Goal: Navigation & Orientation: Find specific page/section

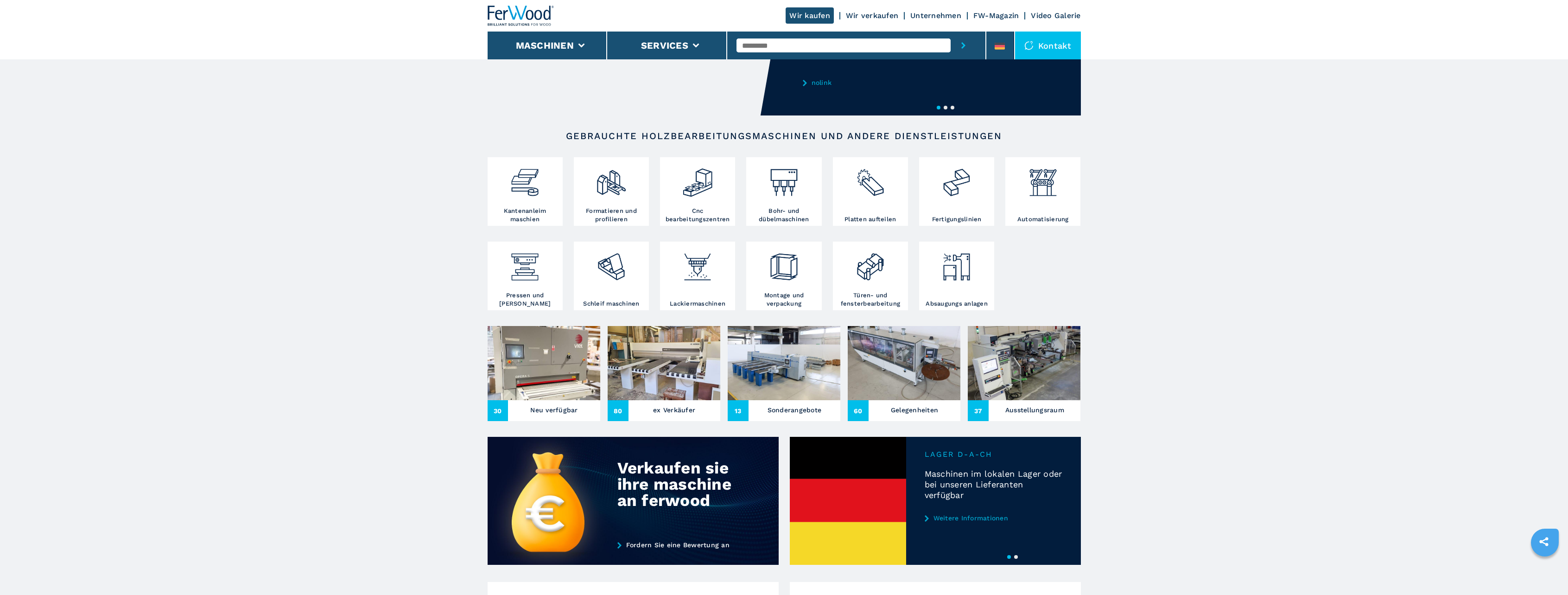
scroll to position [139, 0]
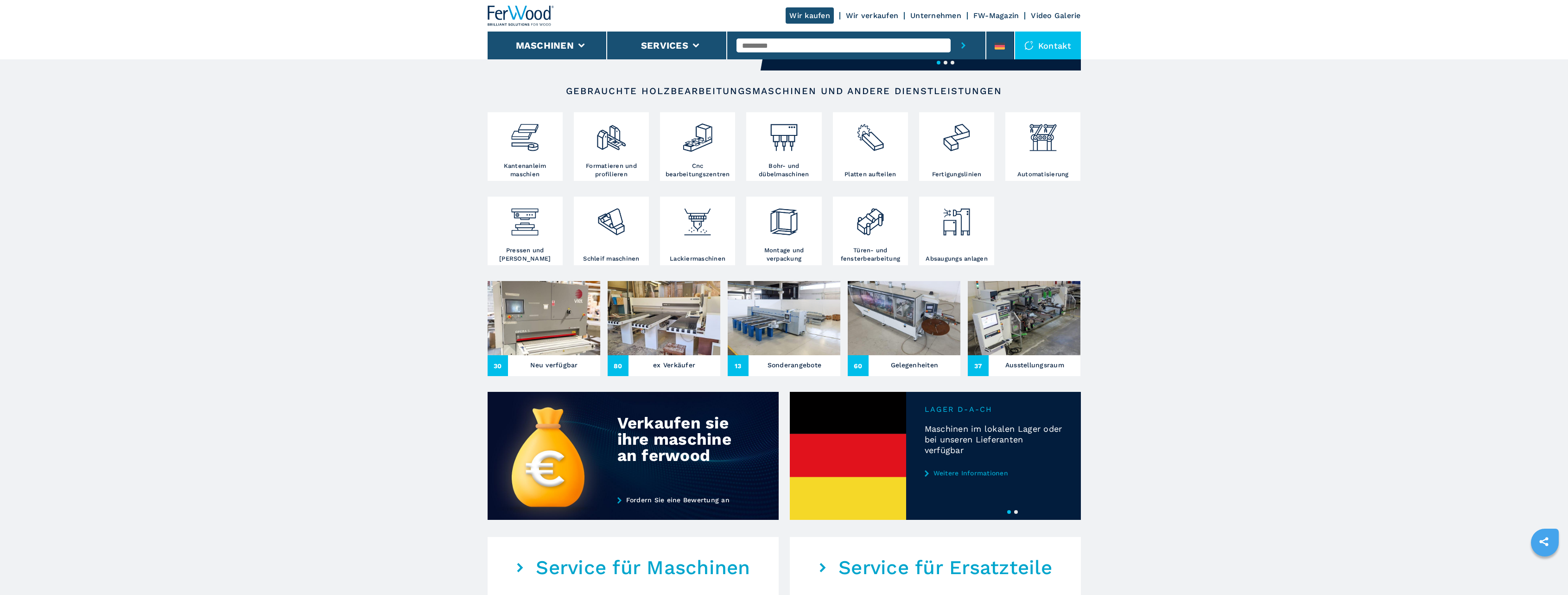
click at [522, 310] on img at bounding box center [544, 318] width 113 height 74
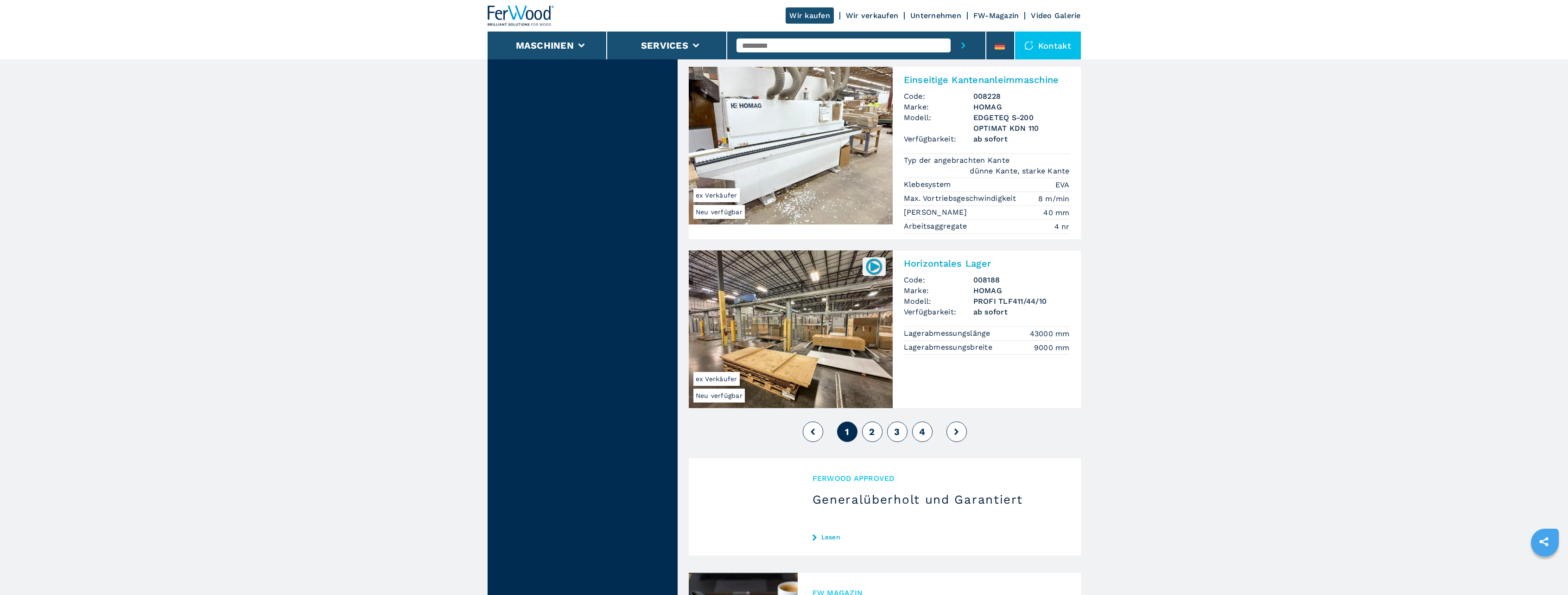
scroll to position [2226, 0]
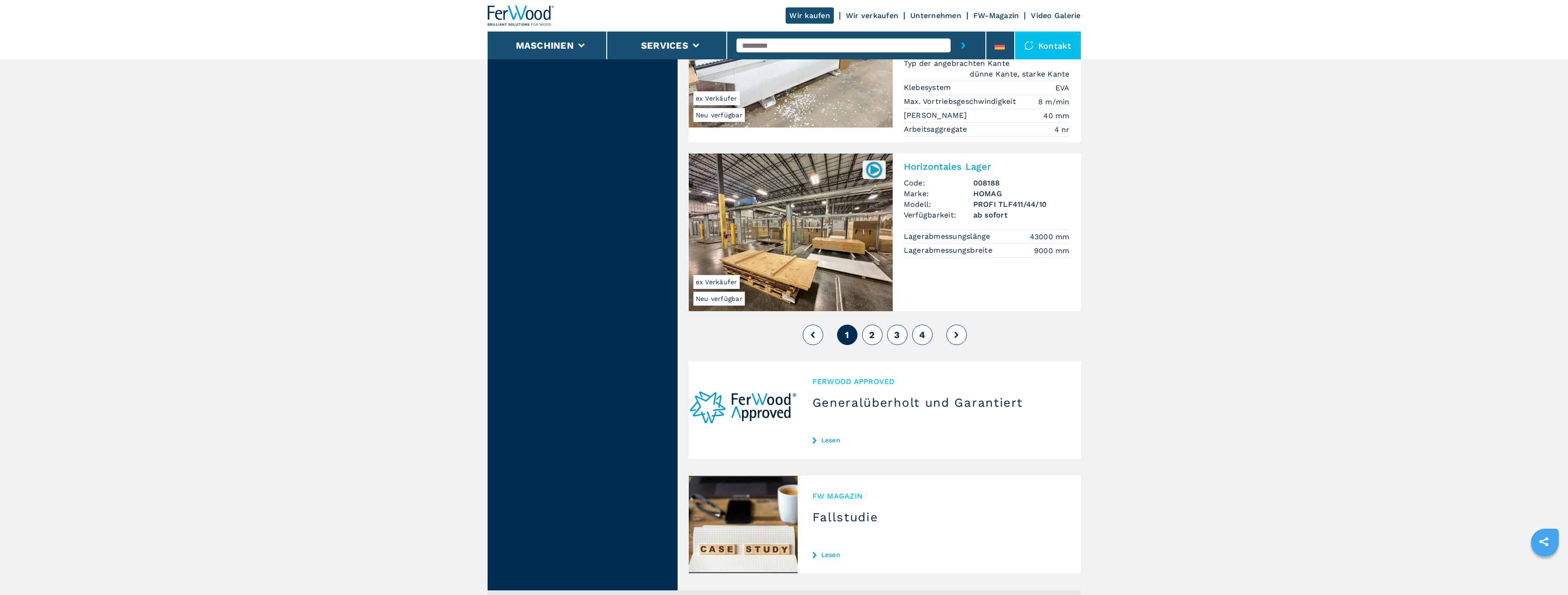
click at [882, 325] on button "2" at bounding box center [872, 335] width 21 height 21
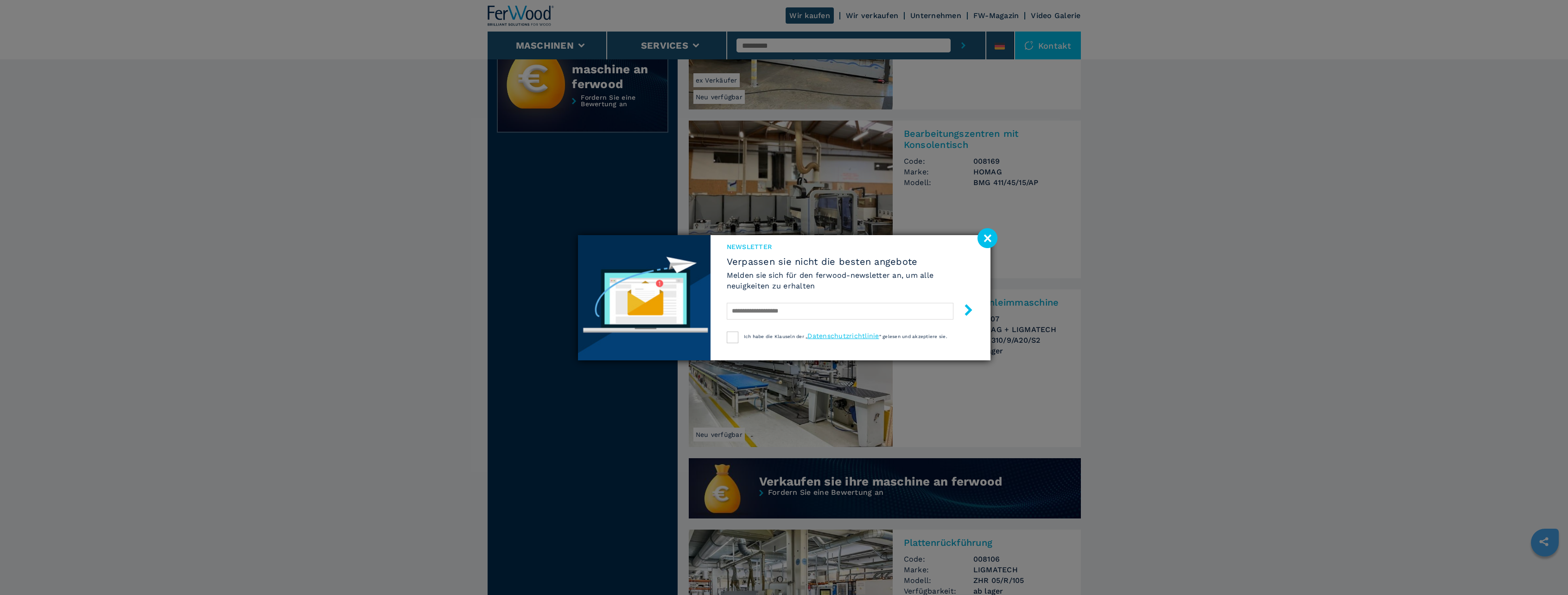
click at [993, 239] on image at bounding box center [987, 238] width 20 height 20
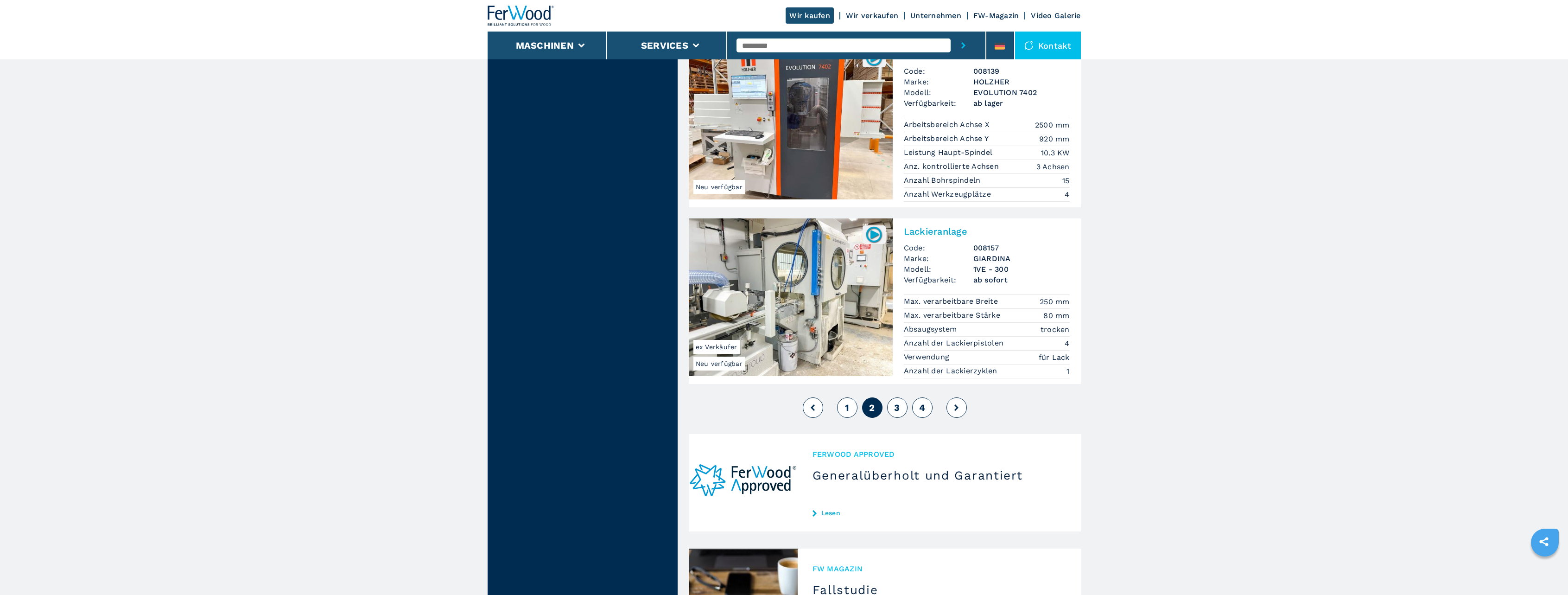
scroll to position [2071, 0]
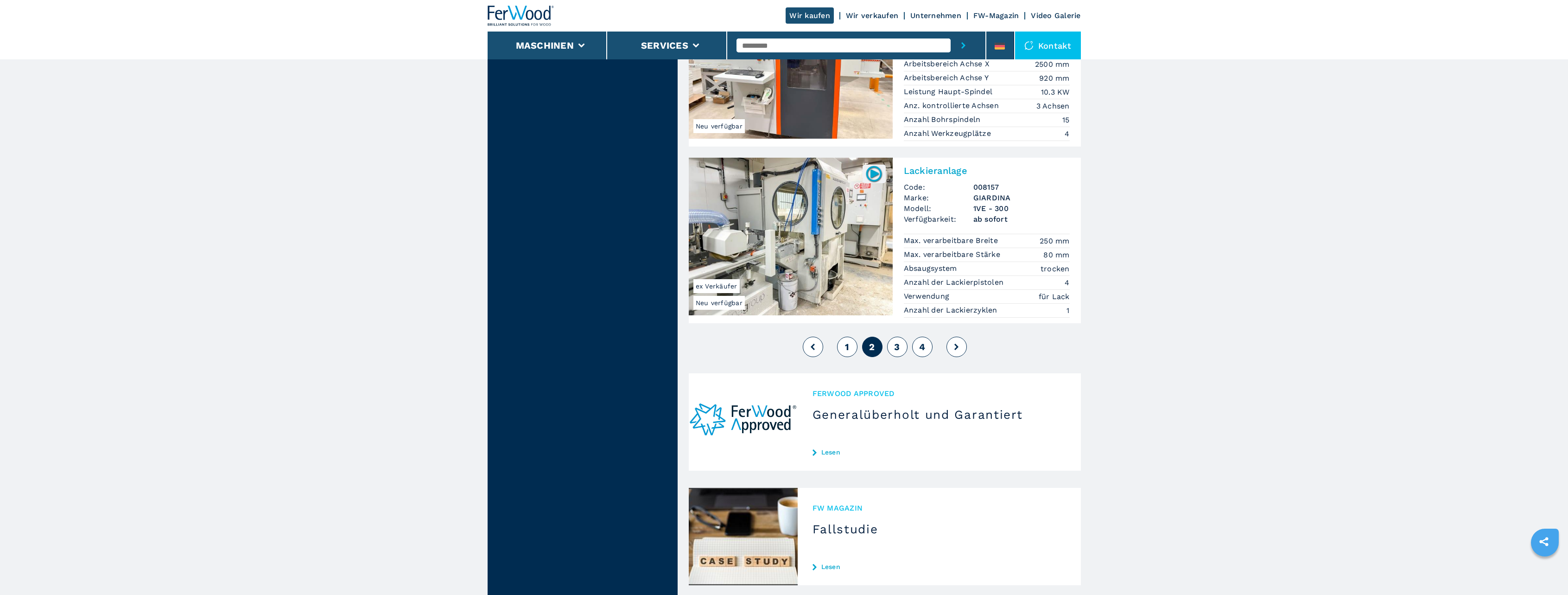
click at [898, 341] on span "3" at bounding box center [897, 347] width 5 height 11
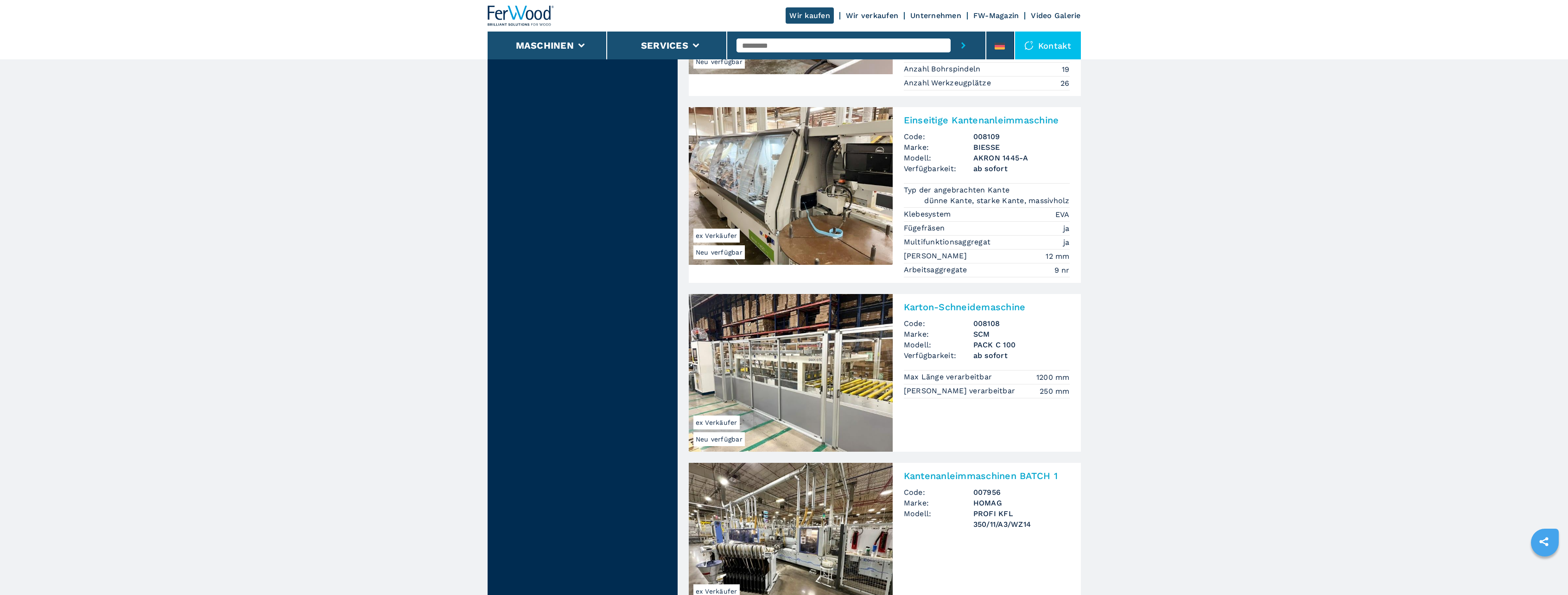
scroll to position [2040, 0]
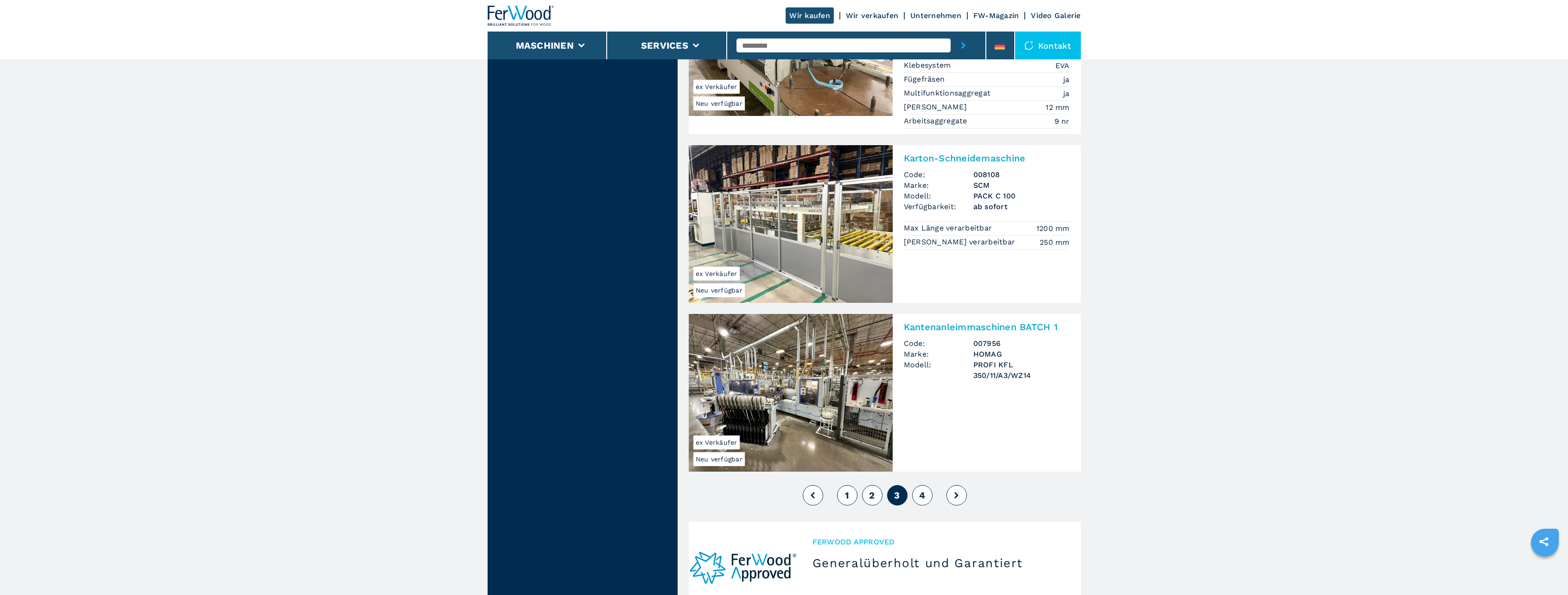
click at [924, 490] on span "4" at bounding box center [922, 495] width 6 height 11
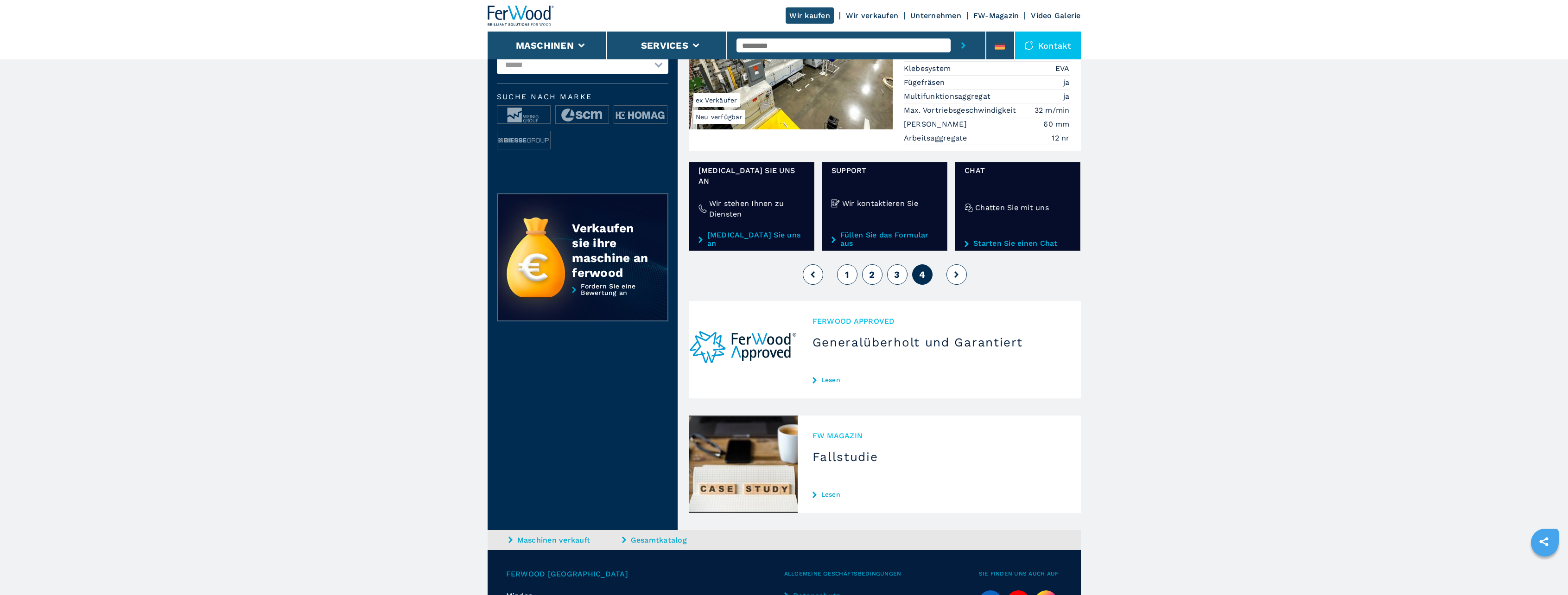
scroll to position [186, 0]
